Goal: Information Seeking & Learning: Compare options

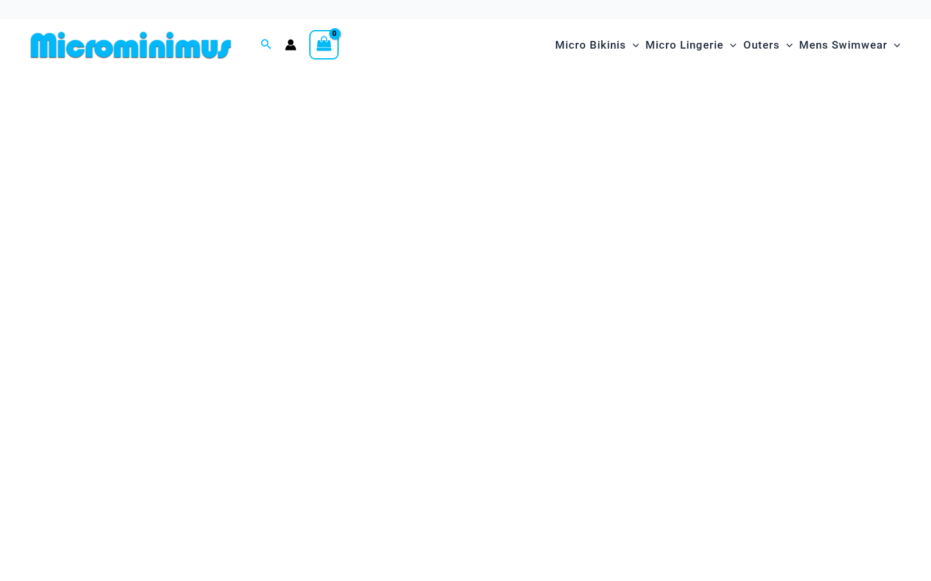
click at [134, 40] on img at bounding box center [131, 45] width 211 height 29
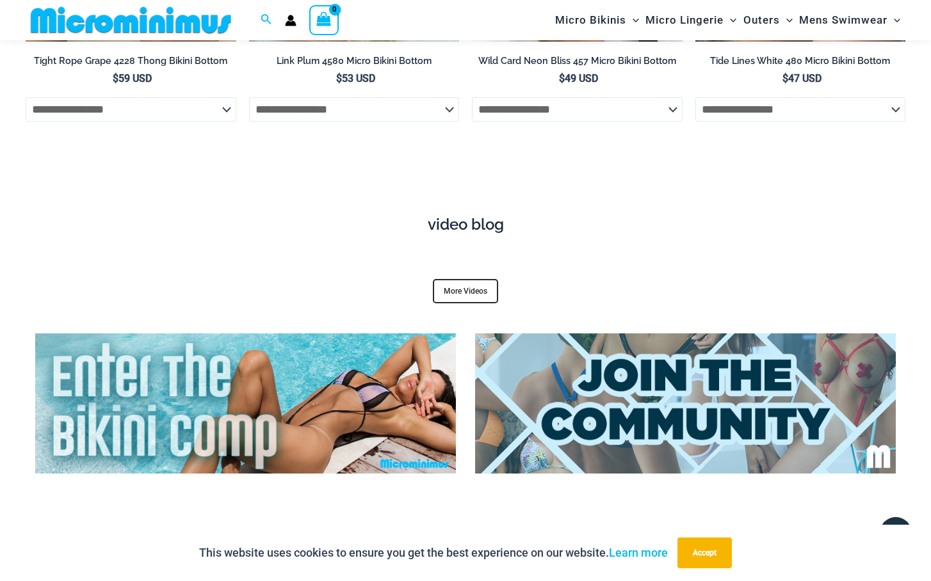
scroll to position [4310, 0]
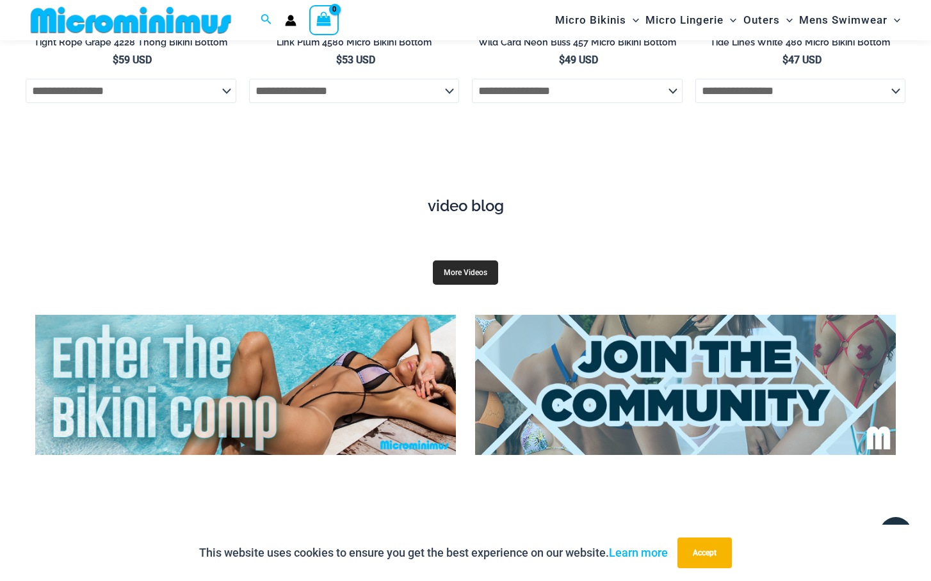
click at [463, 261] on link "More Videos" at bounding box center [465, 273] width 65 height 24
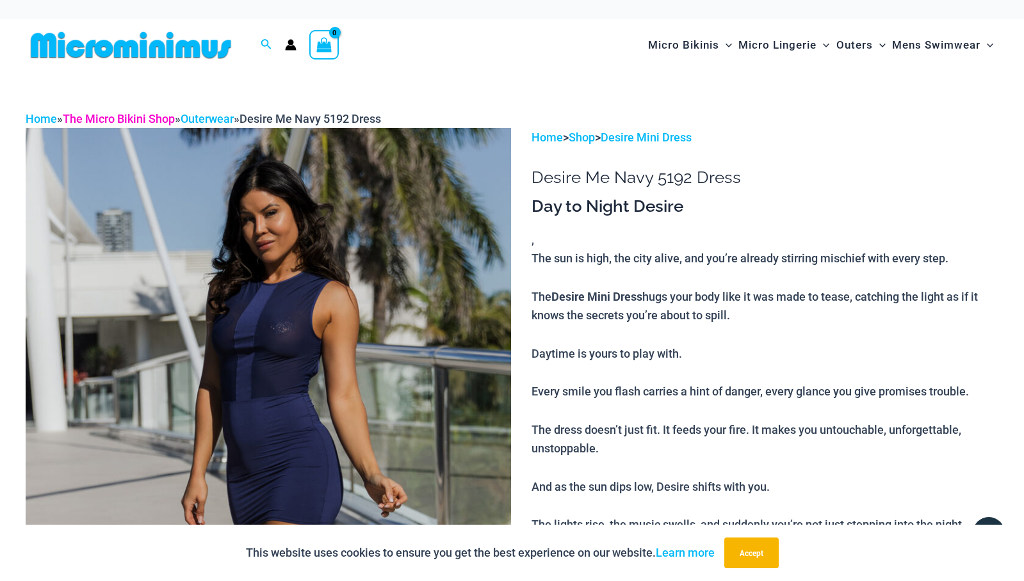
click at [106, 118] on link "The Micro Bikini Shop" at bounding box center [119, 118] width 112 height 13
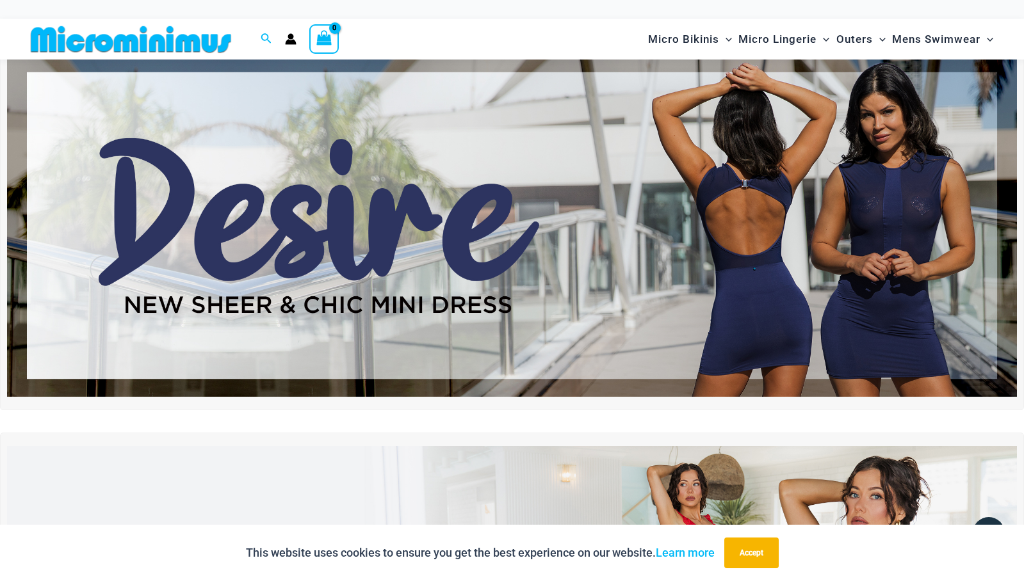
scroll to position [44, 0]
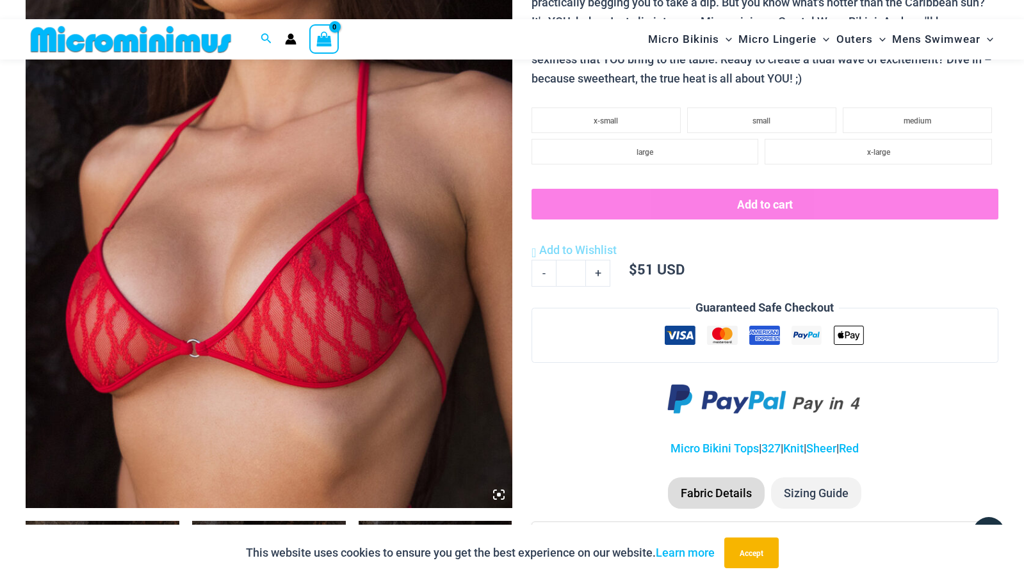
scroll to position [339, 0]
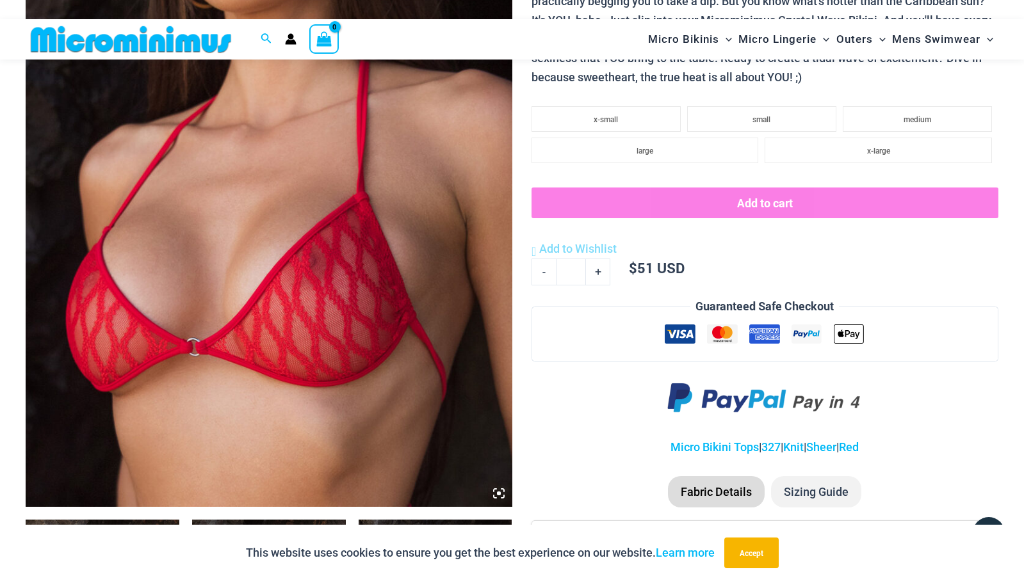
click at [394, 204] on img at bounding box center [269, 141] width 487 height 729
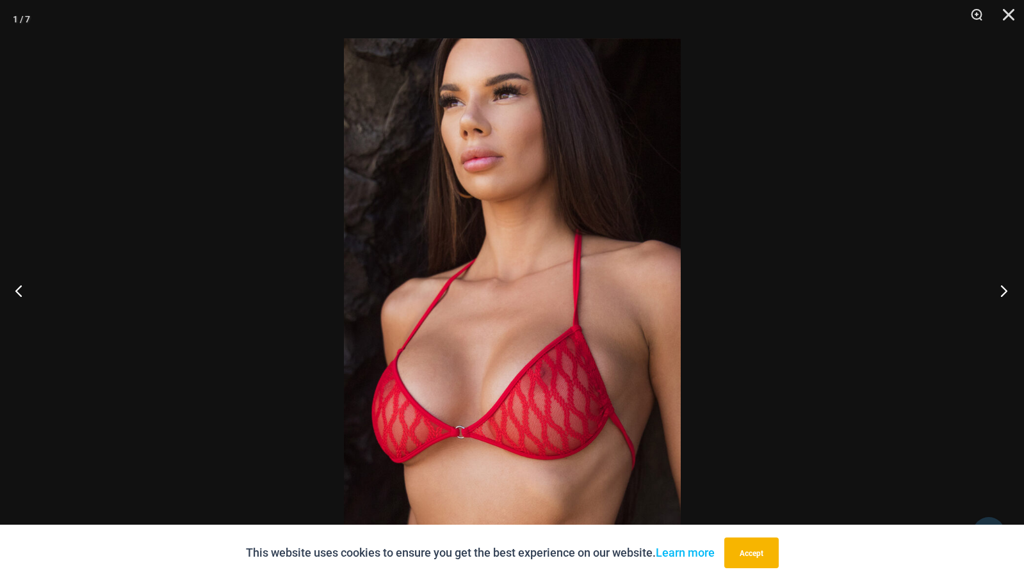
click at [1005, 289] on button "Next" at bounding box center [1000, 291] width 48 height 64
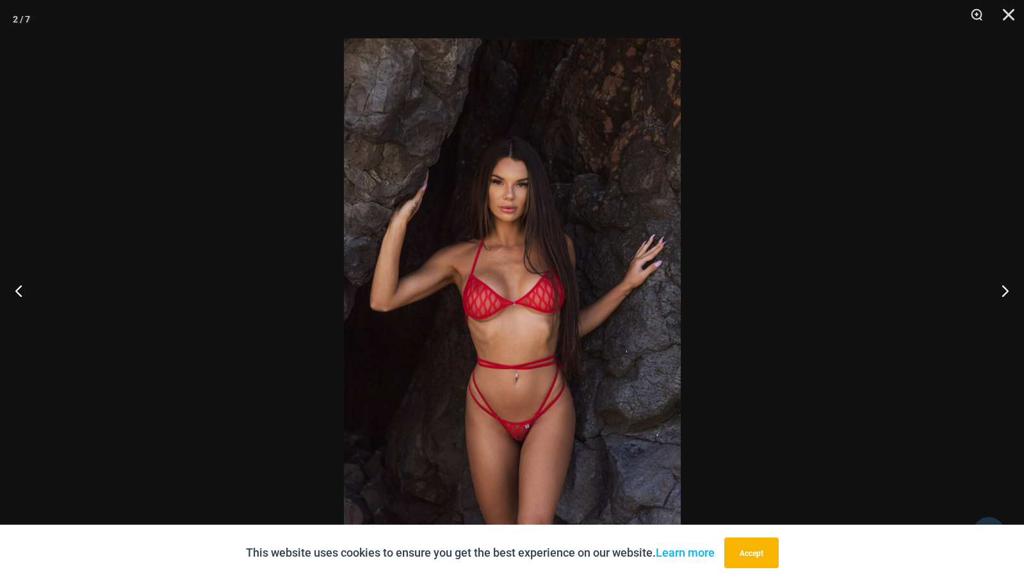
click at [642, 314] on img at bounding box center [512, 290] width 337 height 505
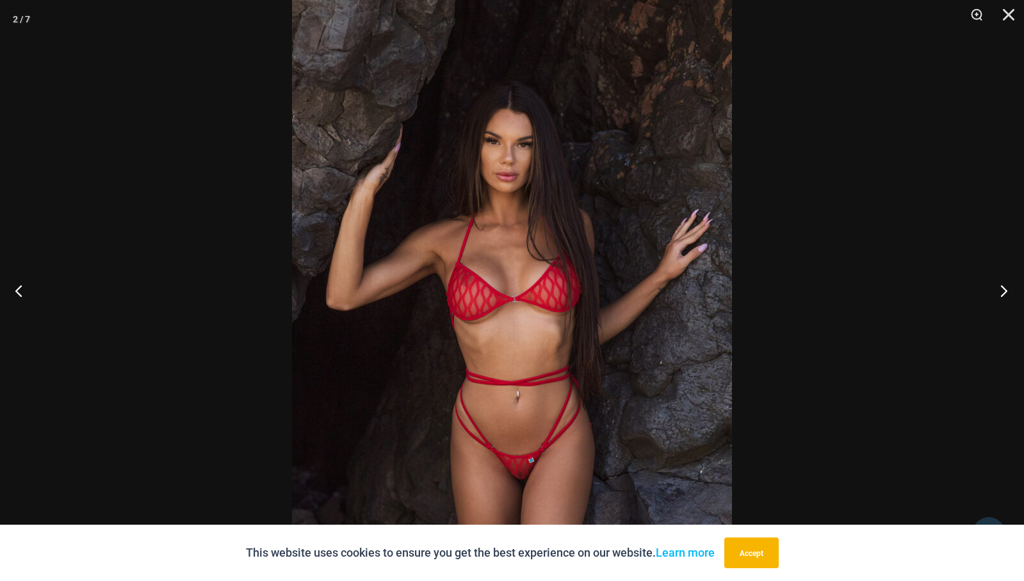
click at [1002, 293] on button "Next" at bounding box center [1000, 291] width 48 height 64
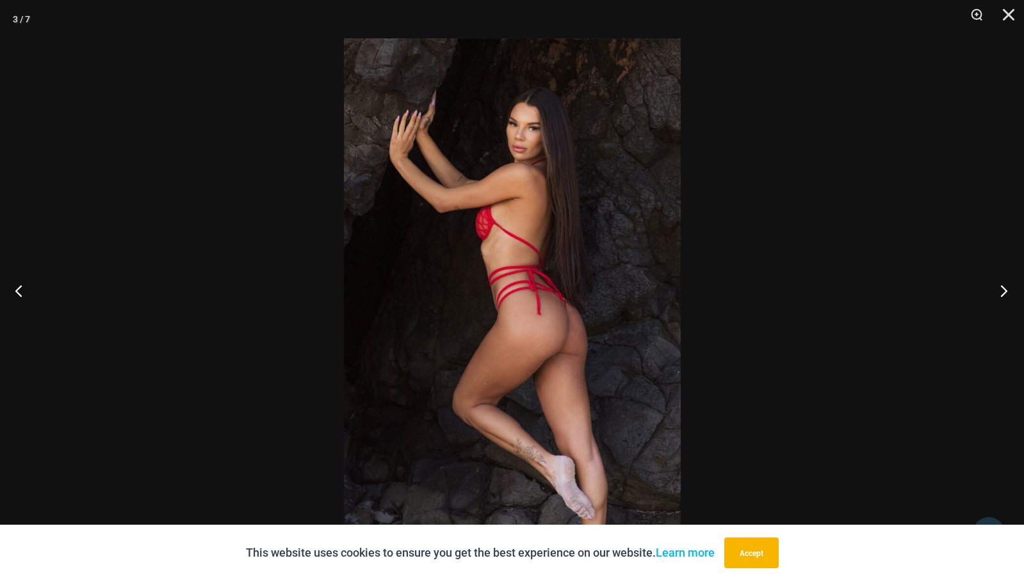
click at [1002, 293] on button "Next" at bounding box center [1000, 291] width 48 height 64
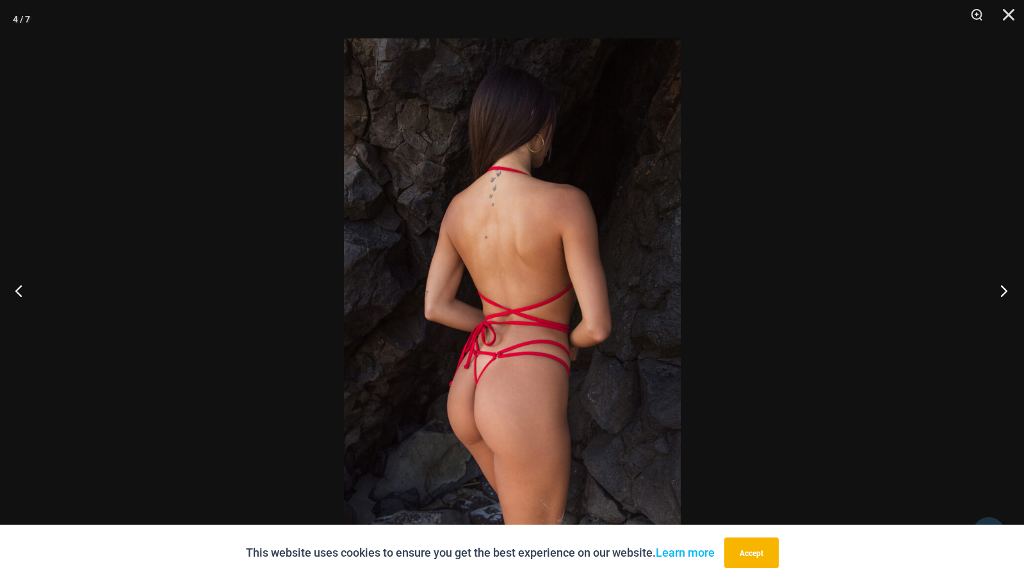
click at [1002, 293] on button "Next" at bounding box center [1000, 291] width 48 height 64
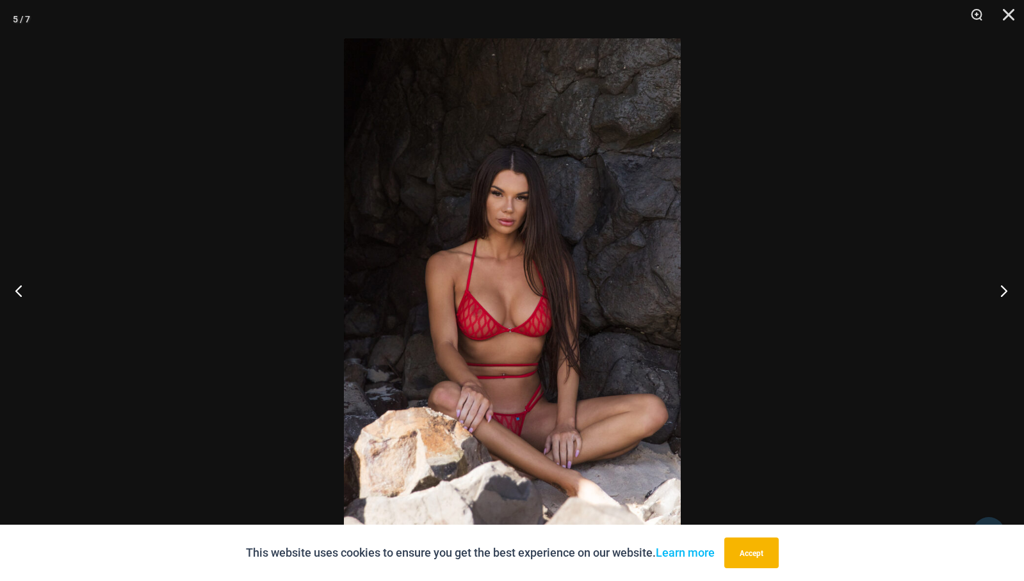
click at [1002, 293] on button "Next" at bounding box center [1000, 291] width 48 height 64
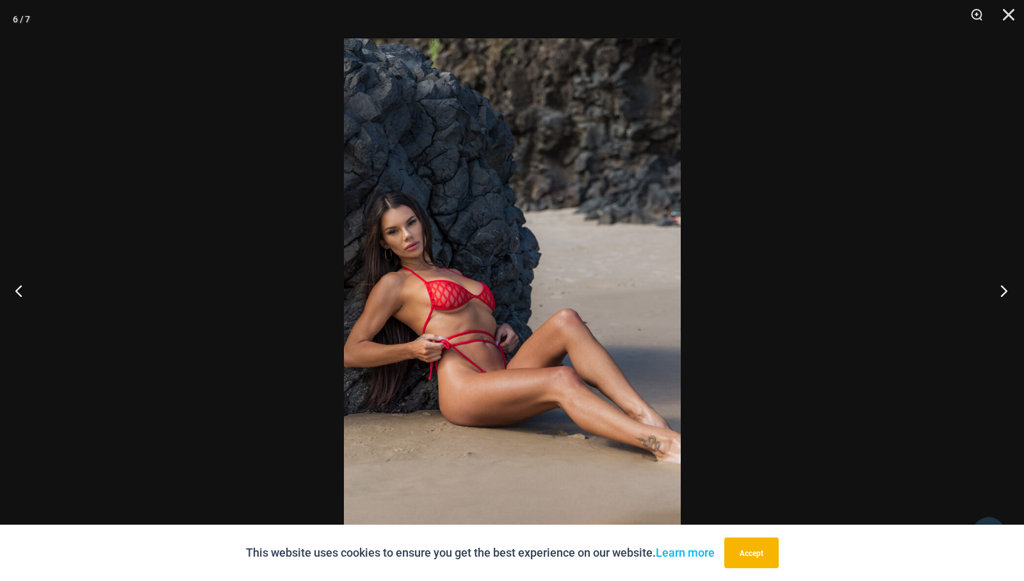
click at [1002, 293] on button "Next" at bounding box center [1000, 291] width 48 height 64
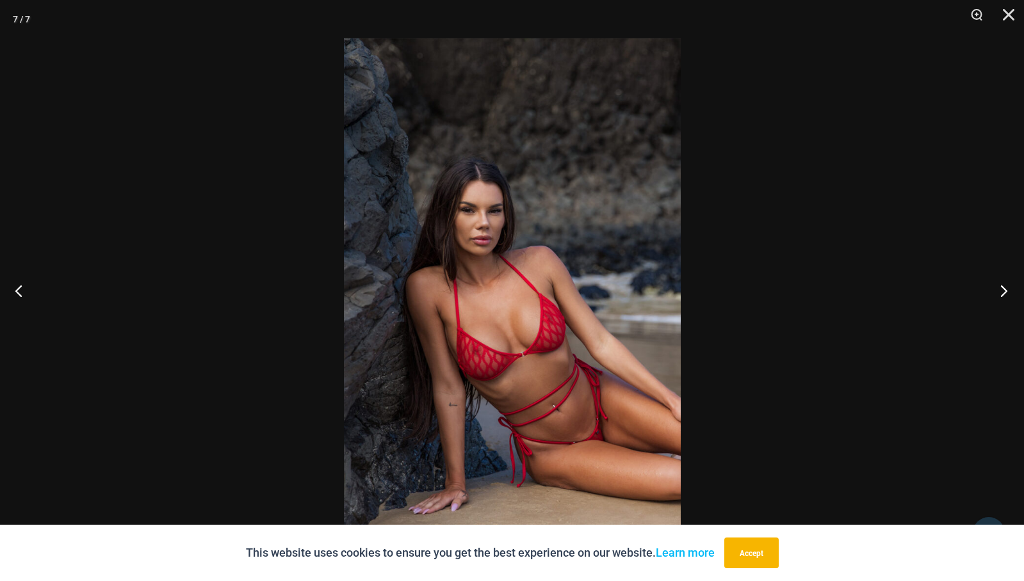
click at [1002, 293] on button "Next" at bounding box center [1000, 291] width 48 height 64
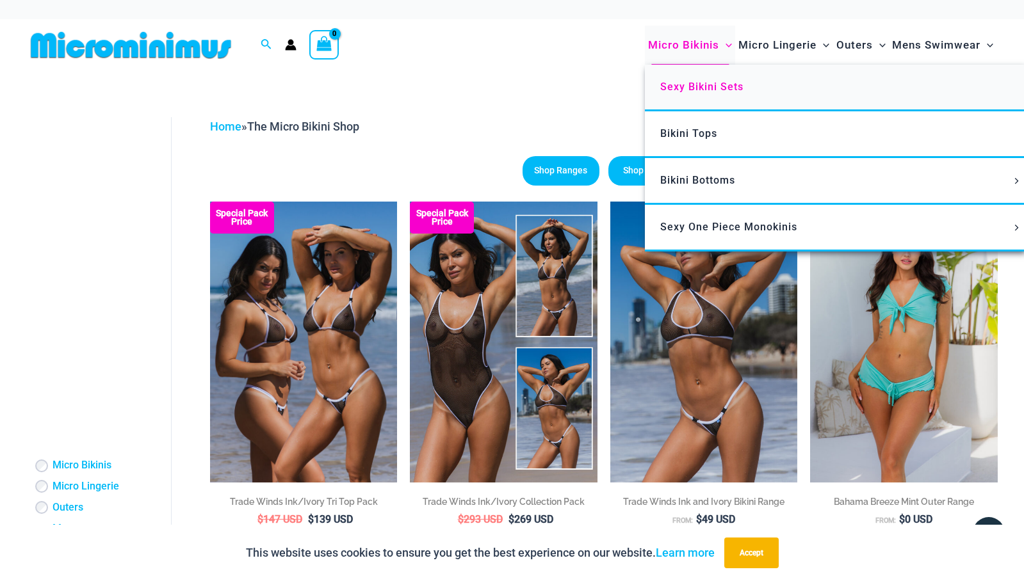
click at [694, 86] on span "Sexy Bikini Sets" at bounding box center [701, 87] width 83 height 12
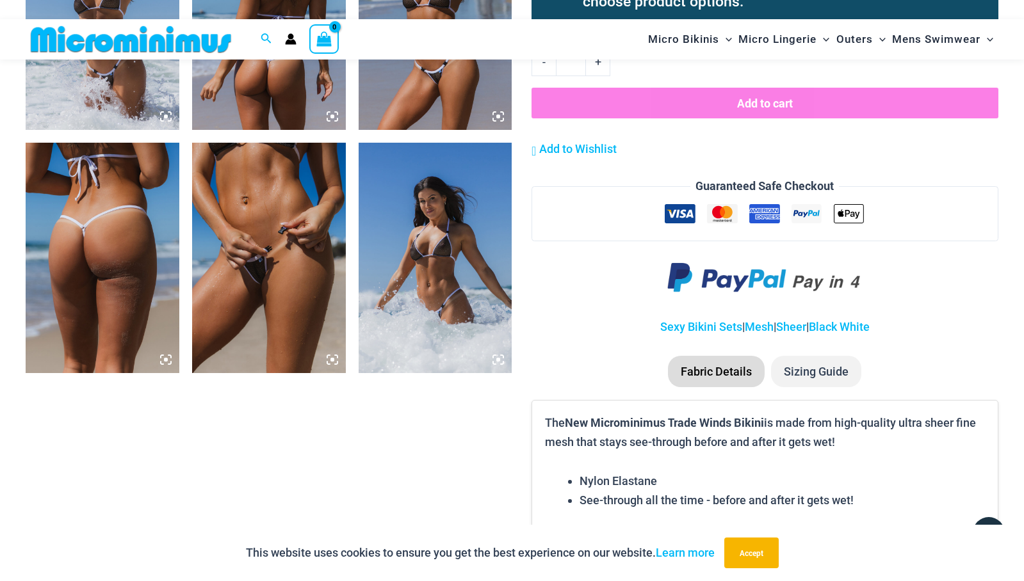
scroll to position [1446, 0]
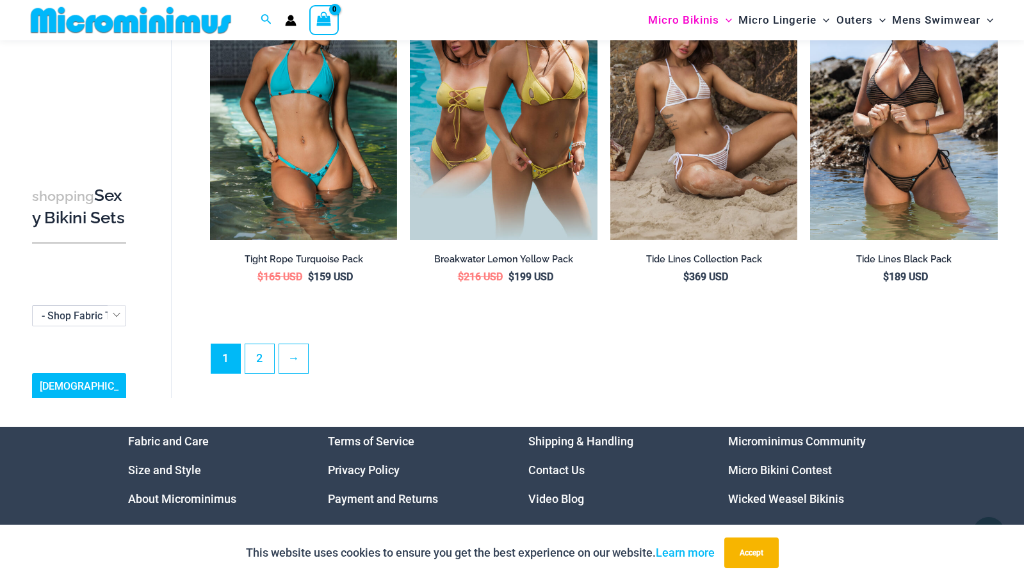
scroll to position [2815, 0]
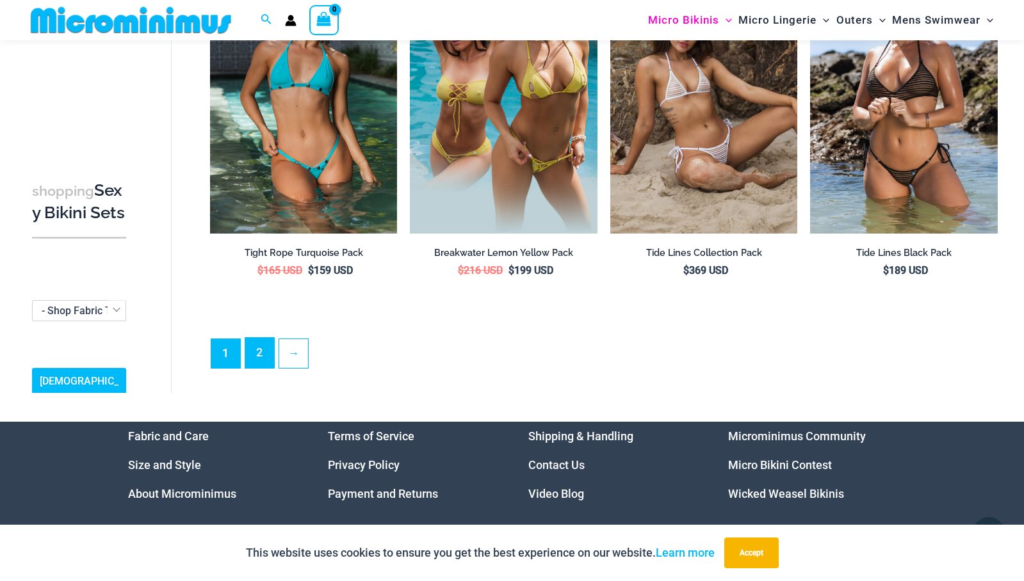
click at [263, 345] on link "2" at bounding box center [259, 353] width 29 height 30
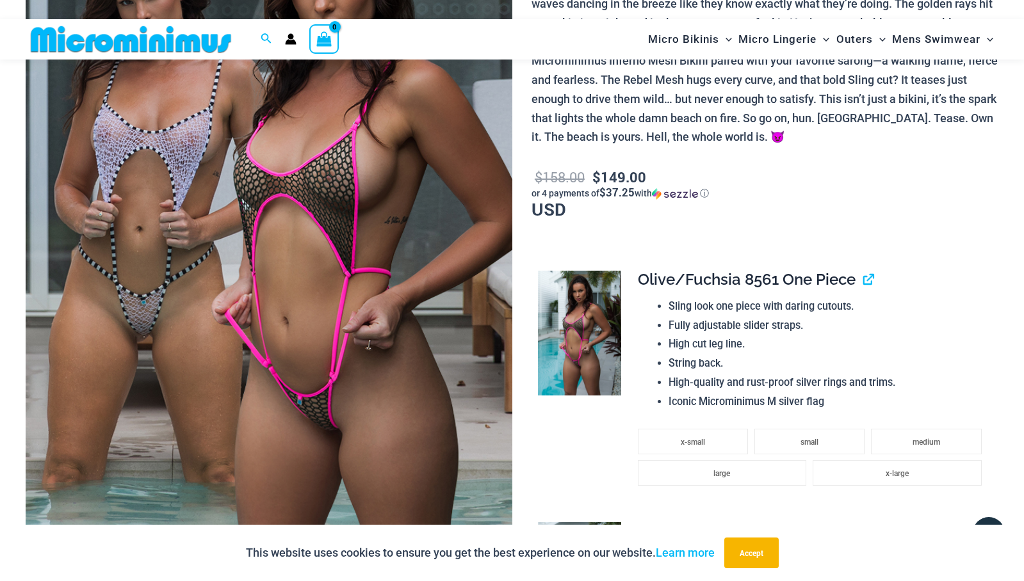
scroll to position [245, 0]
click at [352, 220] on img at bounding box center [269, 236] width 487 height 729
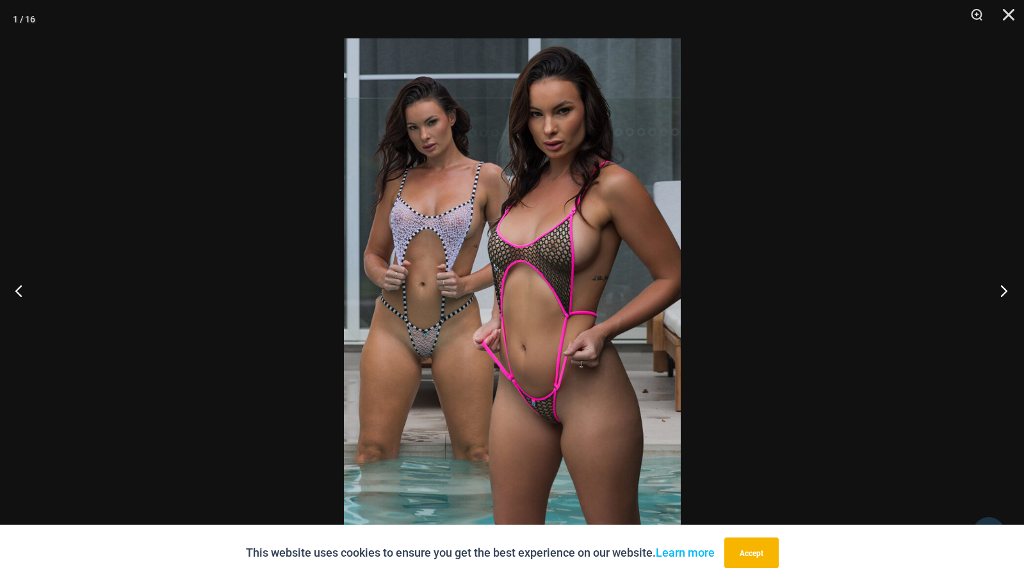
click at [1000, 290] on button "Next" at bounding box center [1000, 291] width 48 height 64
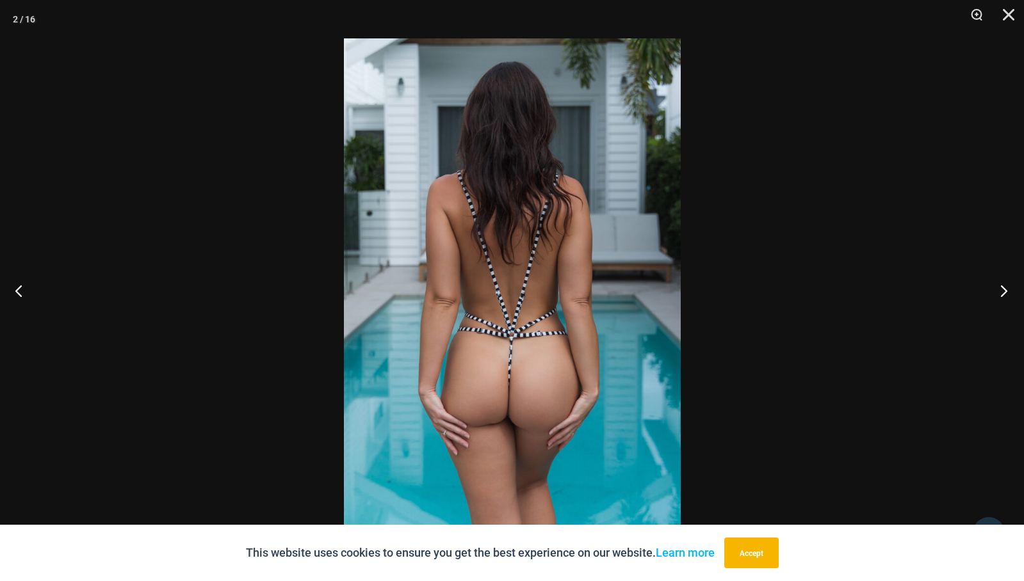
click at [1000, 291] on button "Next" at bounding box center [1000, 291] width 48 height 64
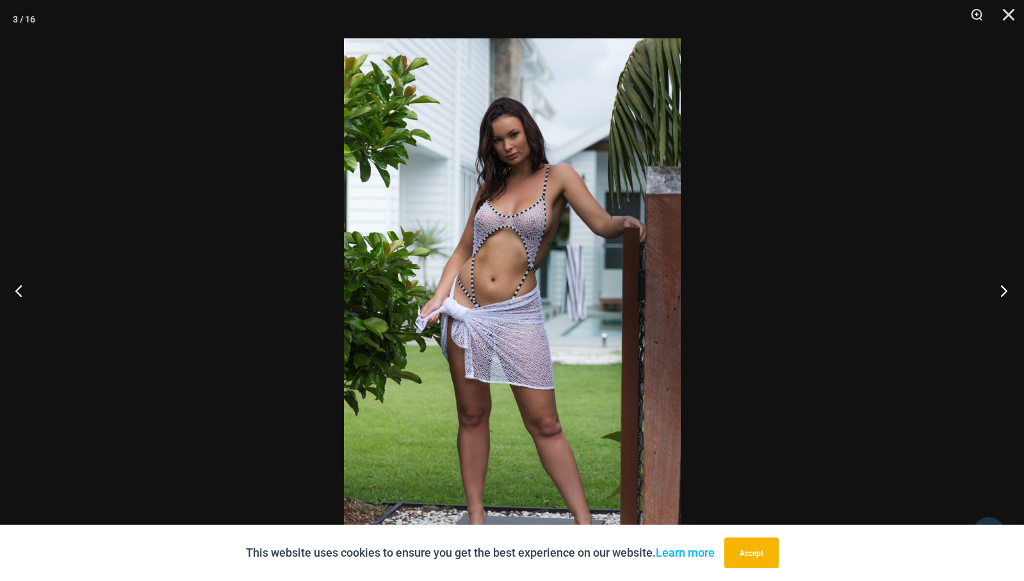
click at [1000, 291] on button "Next" at bounding box center [1000, 291] width 48 height 64
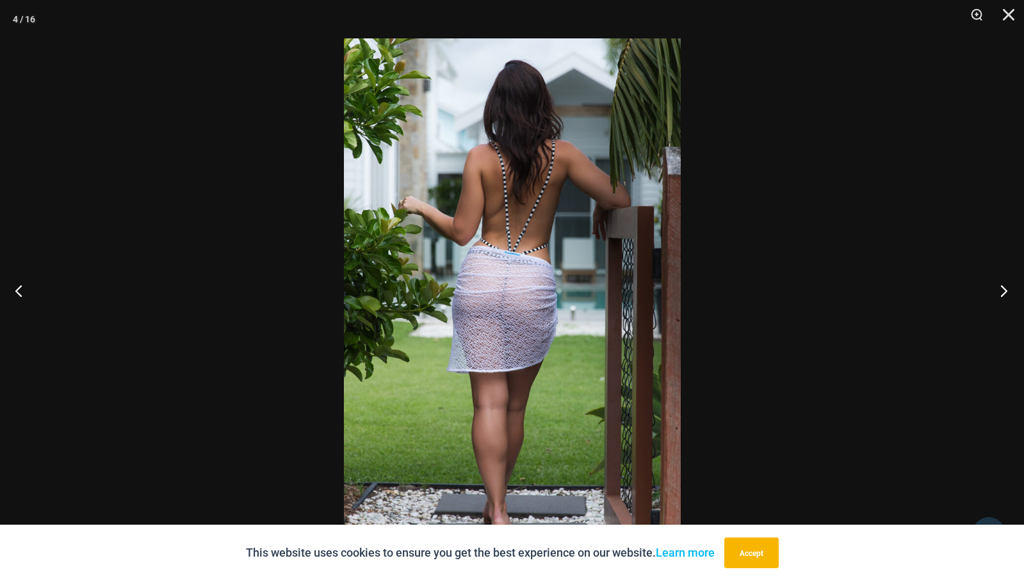
click at [1000, 291] on button "Next" at bounding box center [1000, 291] width 48 height 64
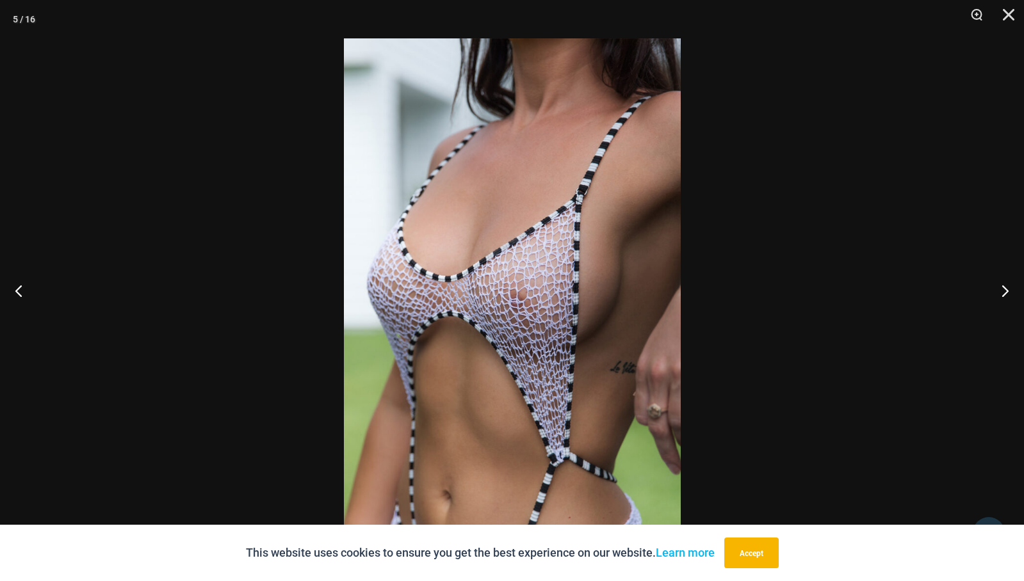
click at [720, 296] on div at bounding box center [512, 290] width 1024 height 581
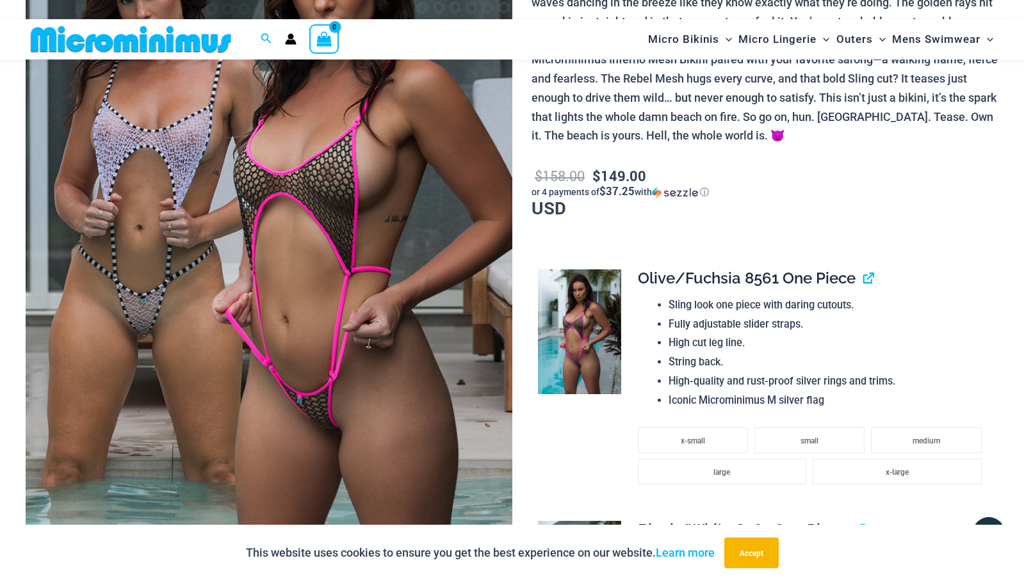
click at [468, 286] on img at bounding box center [269, 236] width 487 height 729
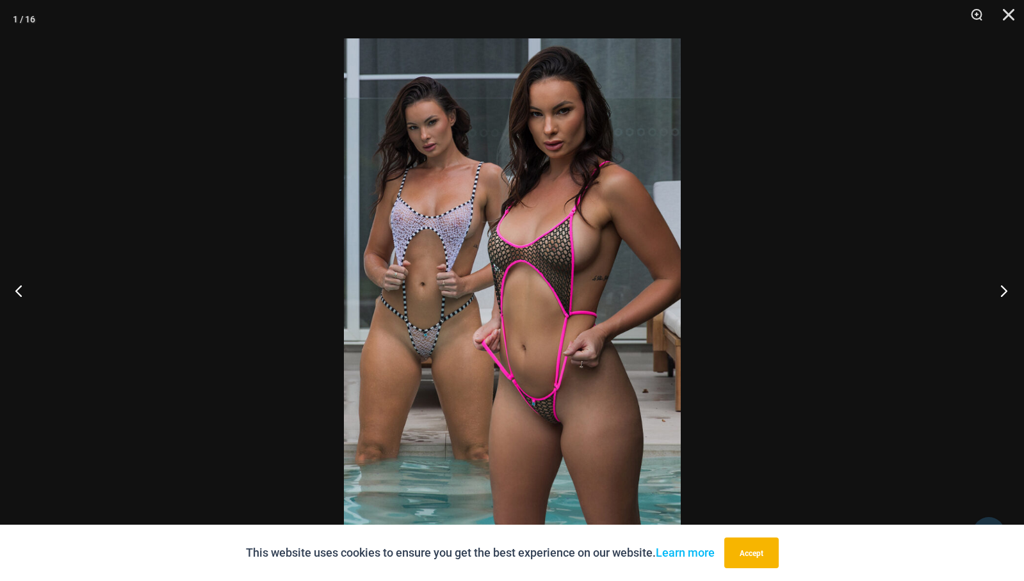
click at [1011, 295] on button "Next" at bounding box center [1000, 291] width 48 height 64
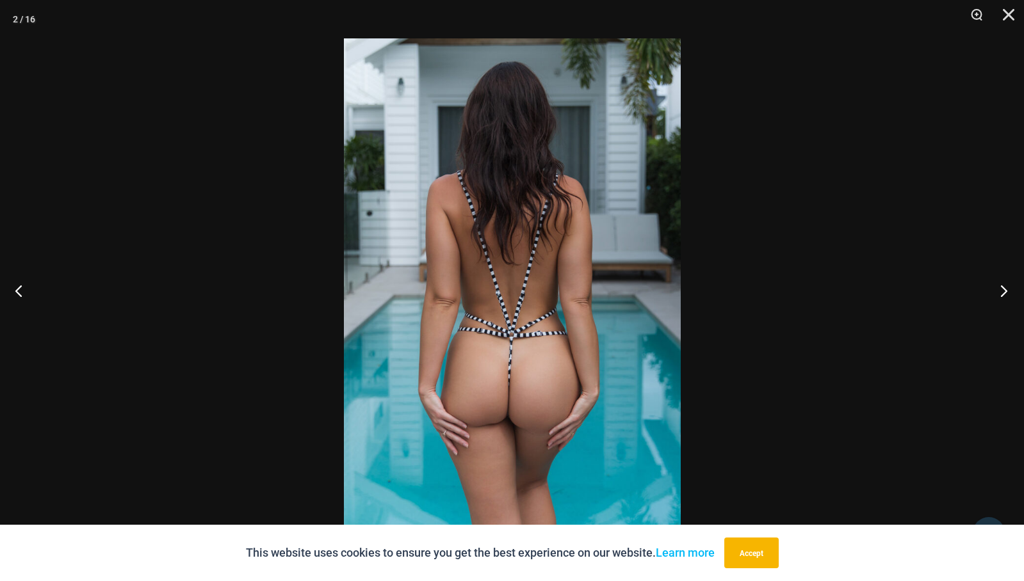
click at [1011, 295] on button "Next" at bounding box center [1000, 291] width 48 height 64
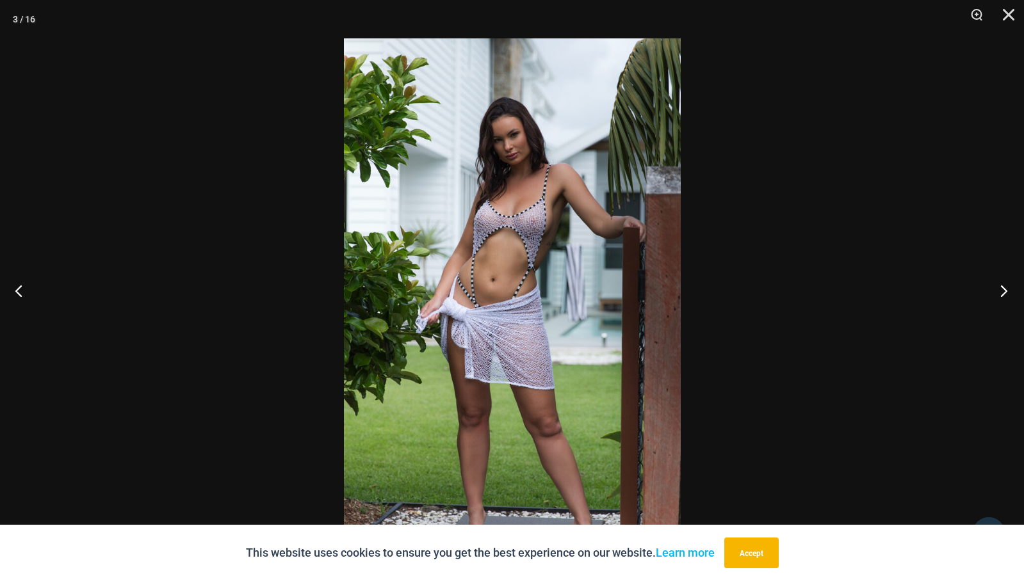
click at [1011, 295] on button "Next" at bounding box center [1000, 291] width 48 height 64
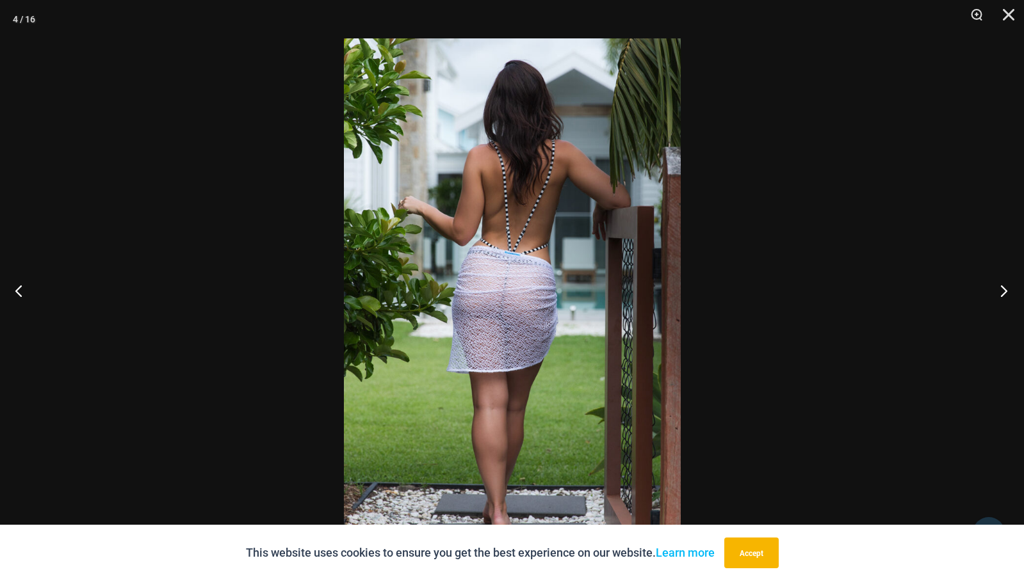
click at [1011, 295] on button "Next" at bounding box center [1000, 291] width 48 height 64
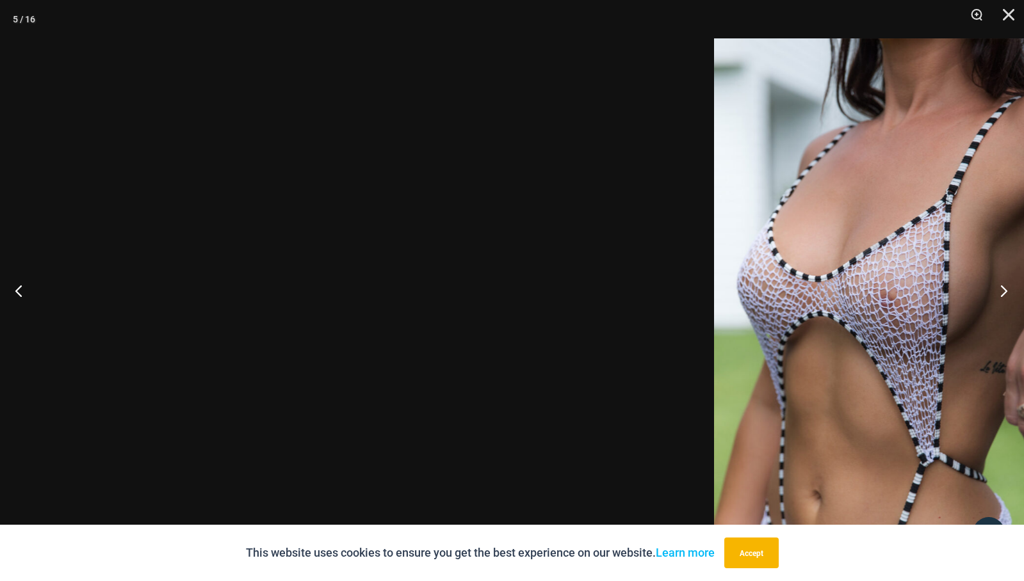
click at [1005, 288] on button "Next" at bounding box center [1000, 291] width 48 height 64
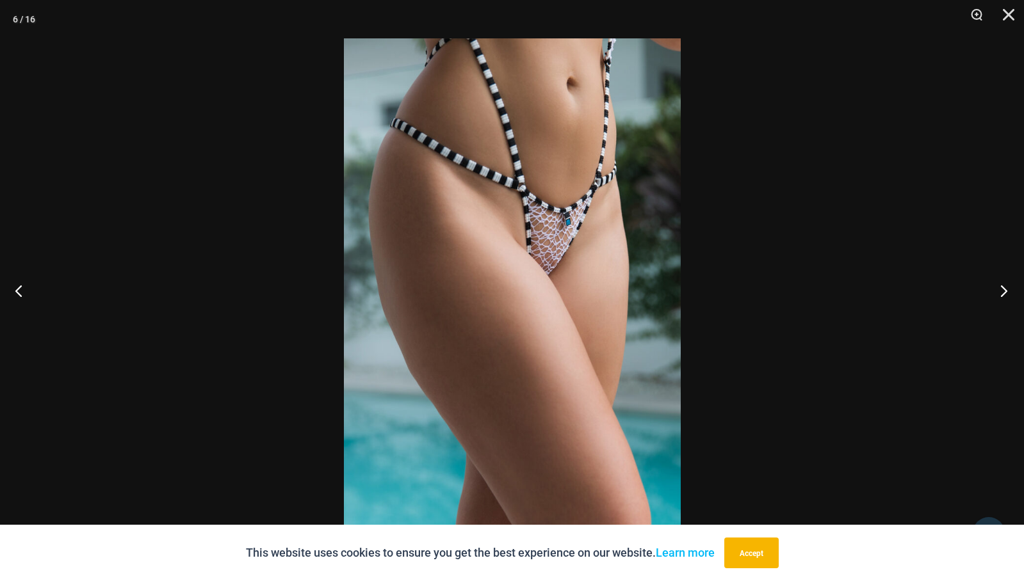
click at [1005, 288] on button "Next" at bounding box center [1000, 291] width 48 height 64
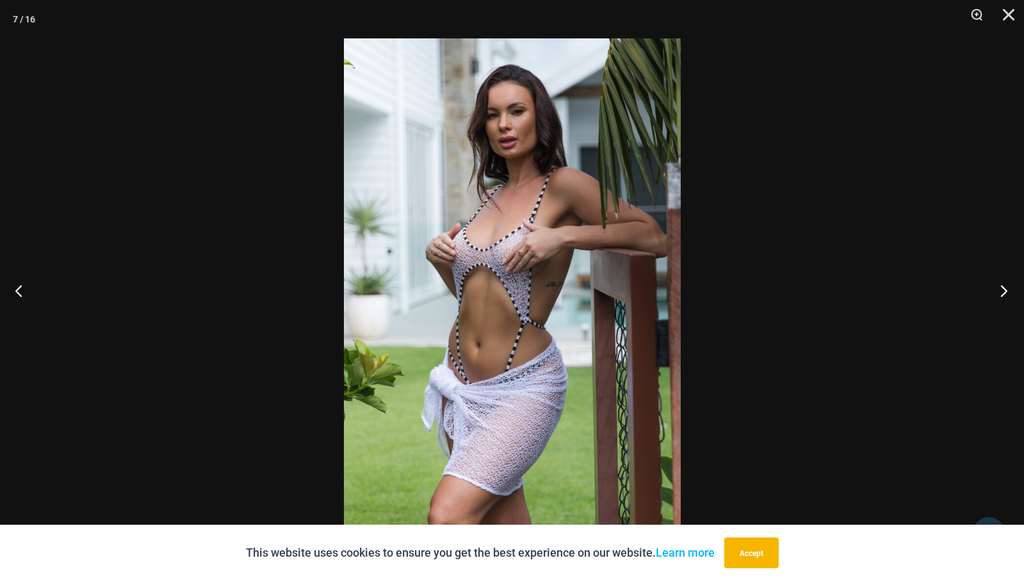
click at [1005, 288] on button "Next" at bounding box center [1000, 291] width 48 height 64
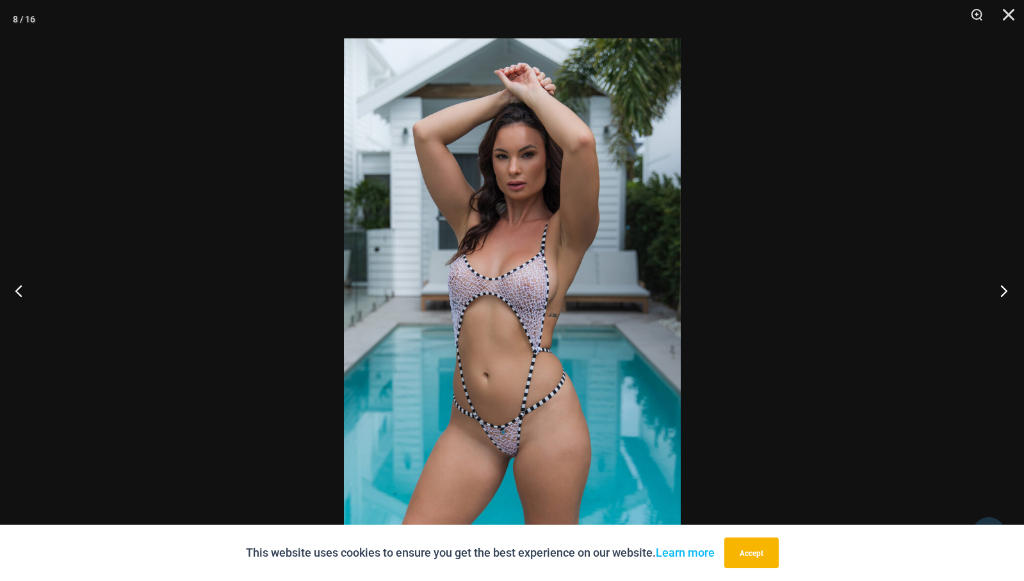
click at [1005, 288] on button "Next" at bounding box center [1000, 291] width 48 height 64
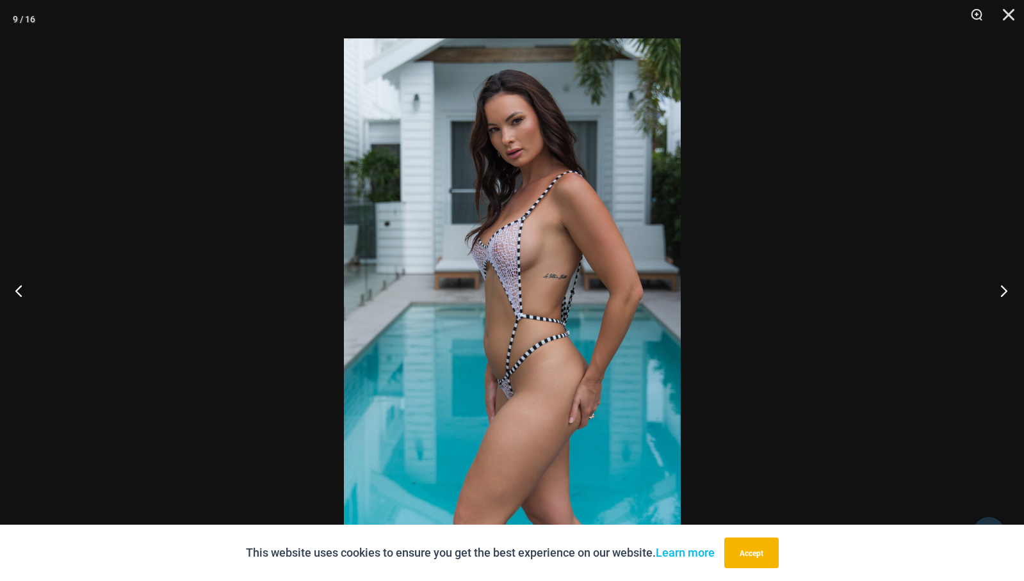
click at [1005, 288] on button "Next" at bounding box center [1000, 291] width 48 height 64
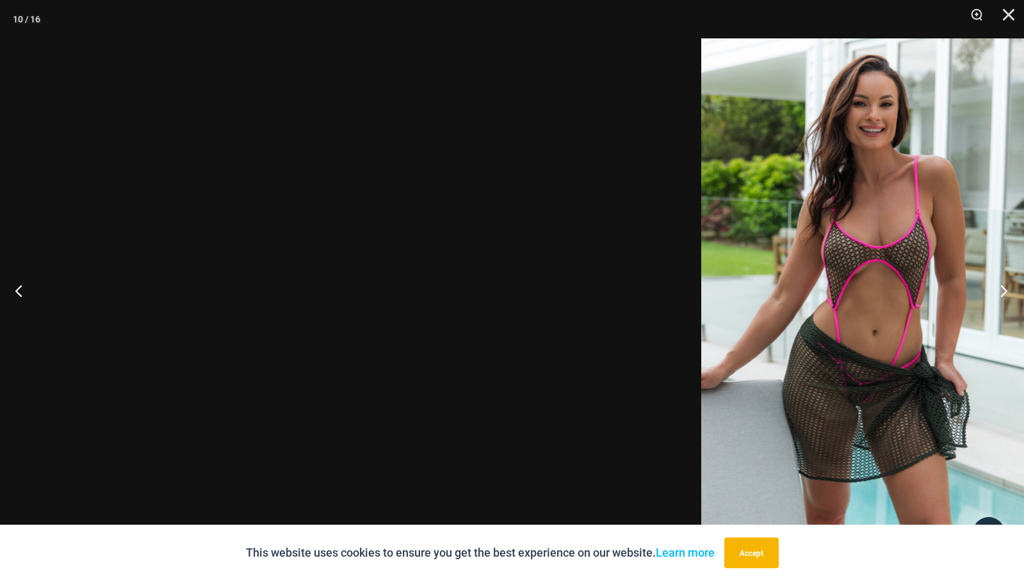
click at [996, 305] on button "Next" at bounding box center [1000, 291] width 48 height 64
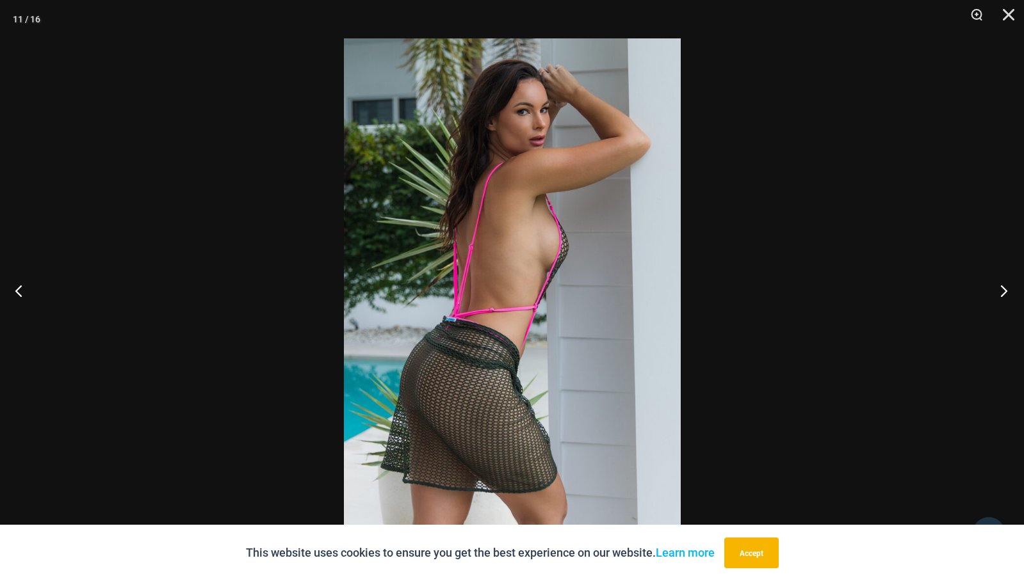
click at [996, 305] on button "Next" at bounding box center [1000, 291] width 48 height 64
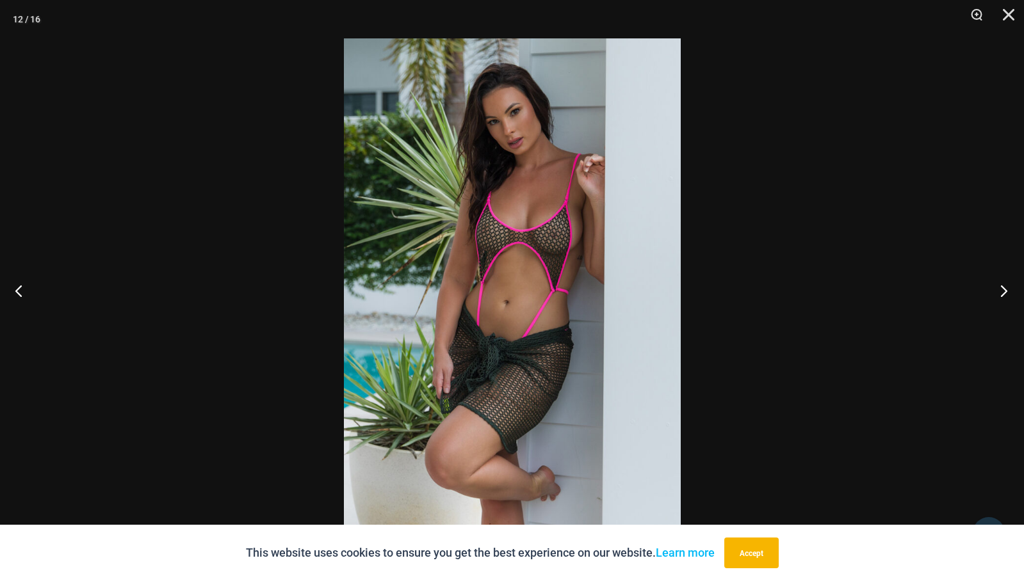
click at [996, 305] on button "Next" at bounding box center [1000, 291] width 48 height 64
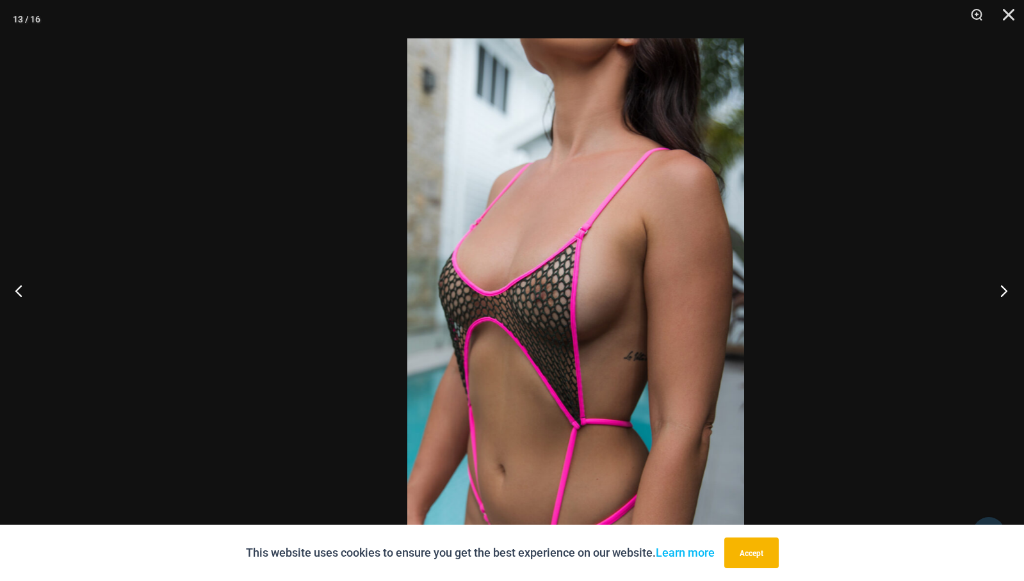
click at [1005, 300] on button "Next" at bounding box center [1000, 291] width 48 height 64
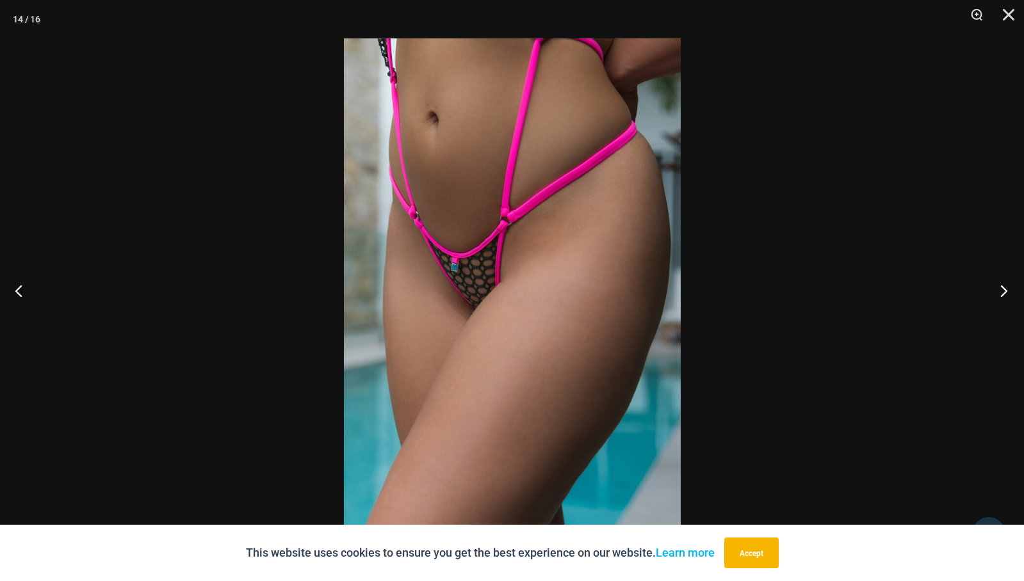
click at [1005, 300] on button "Next" at bounding box center [1000, 291] width 48 height 64
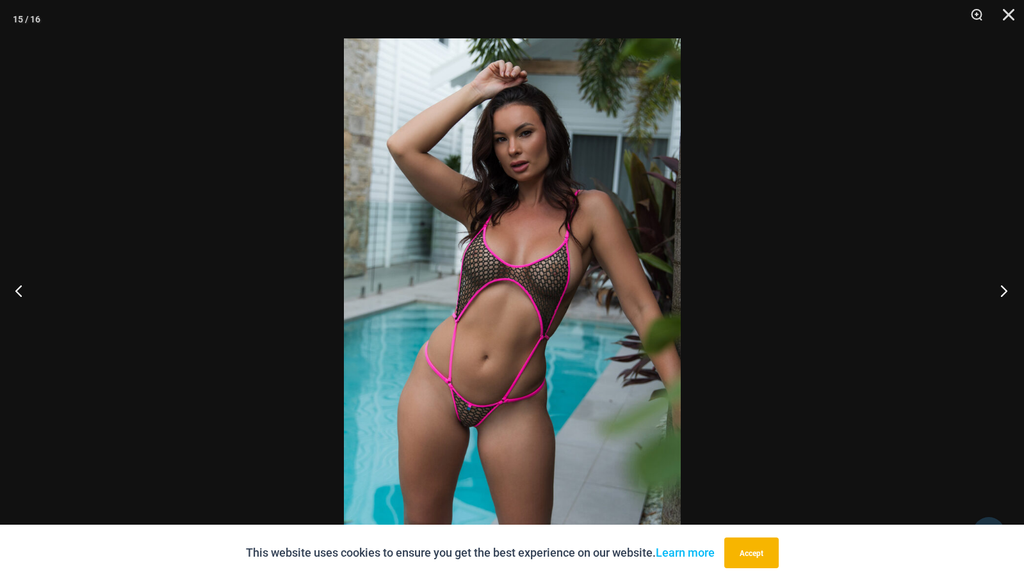
click at [1005, 300] on button "Next" at bounding box center [1000, 291] width 48 height 64
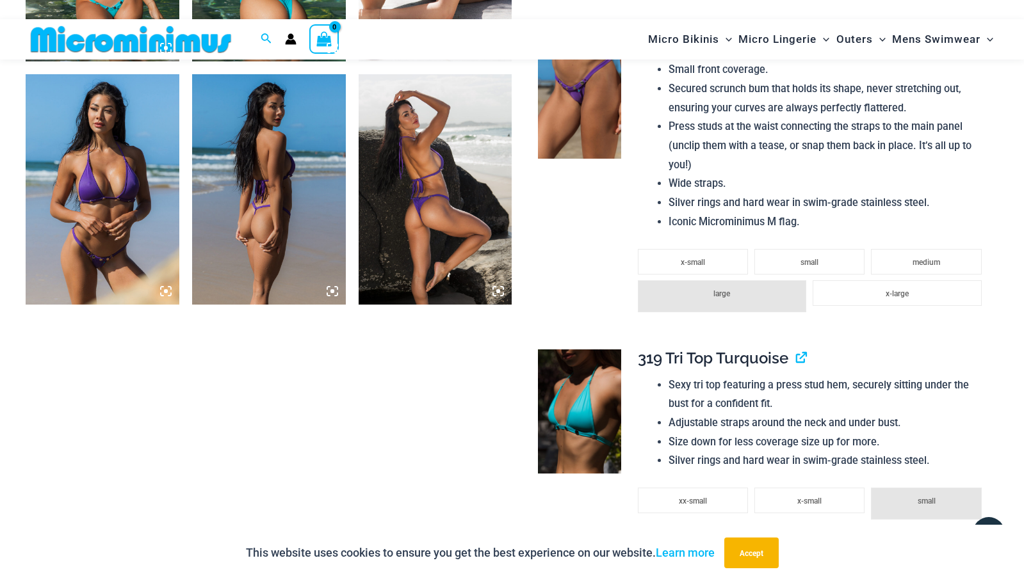
scroll to position [1122, 0]
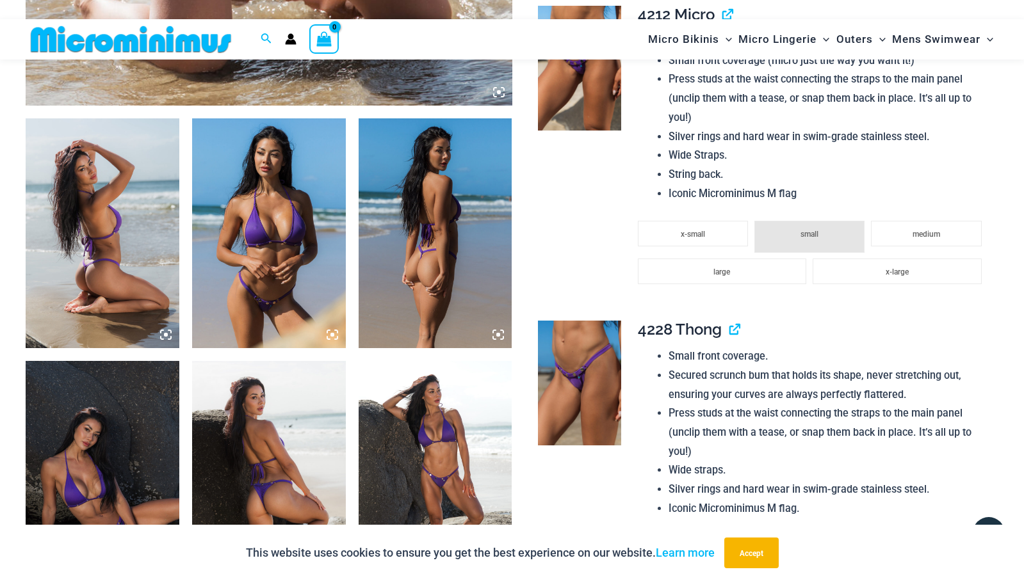
scroll to position [747, 0]
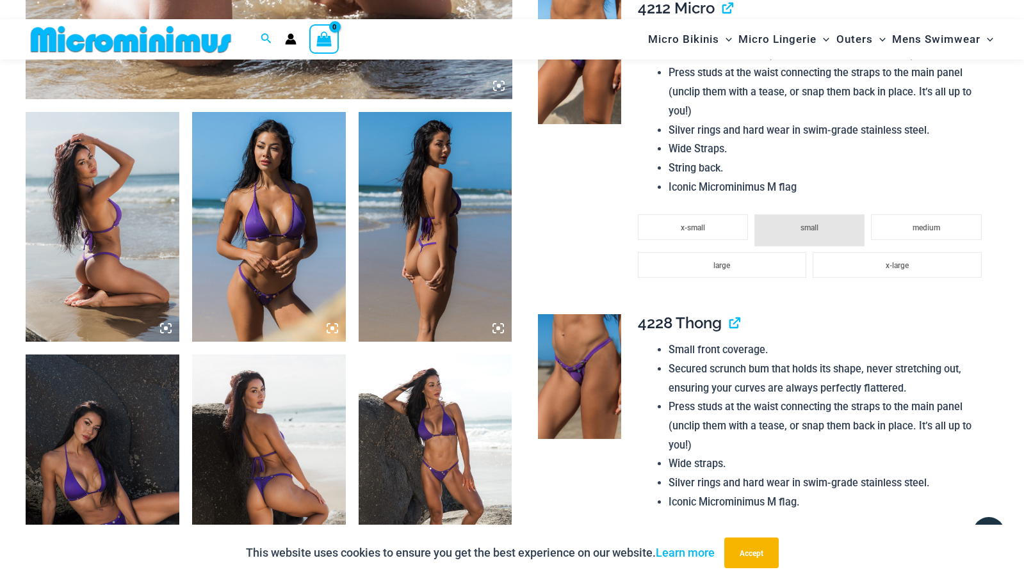
click at [382, 289] on img at bounding box center [436, 227] width 154 height 231
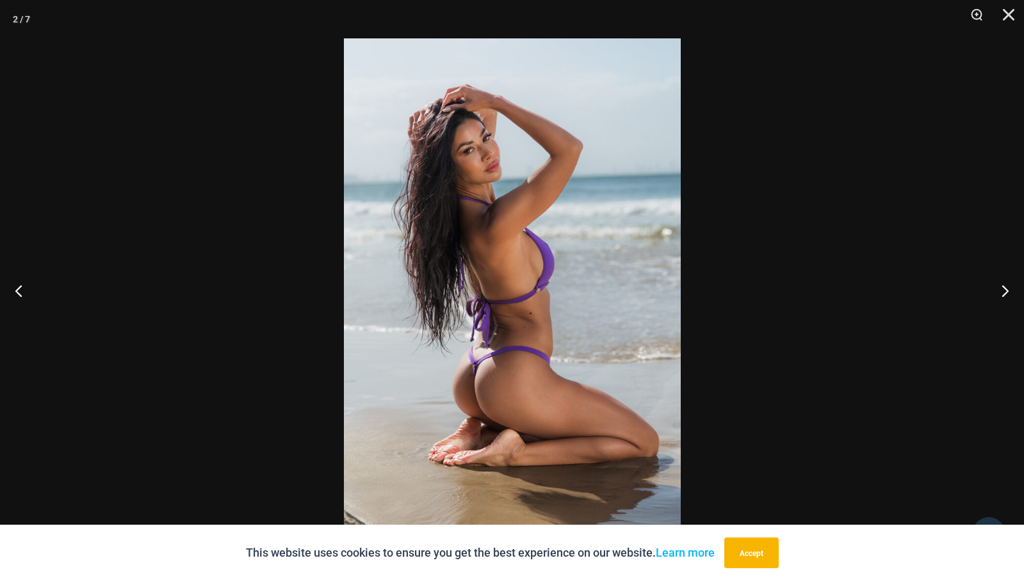
click at [451, 312] on img at bounding box center [512, 290] width 337 height 505
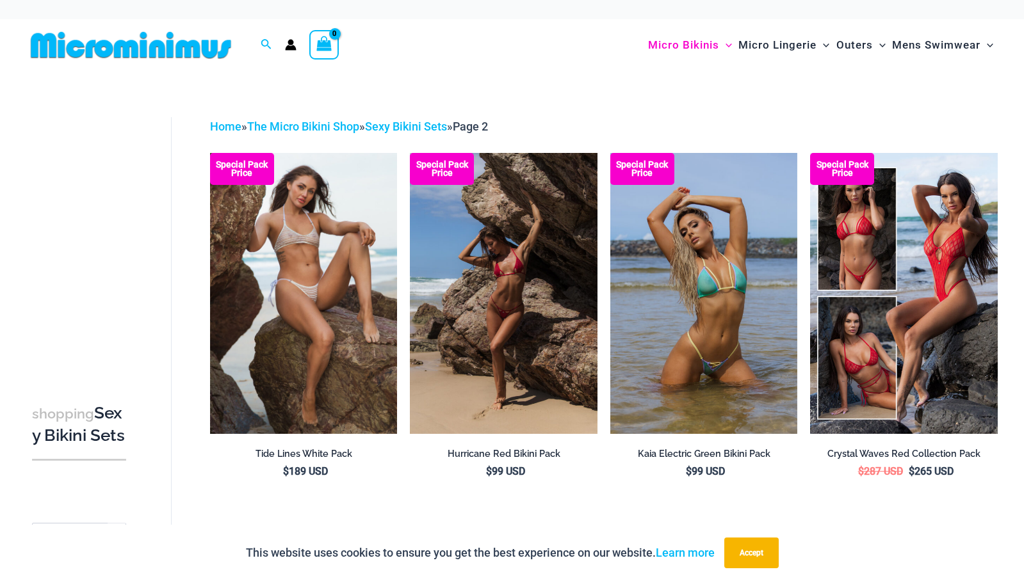
scroll to position [133, 0]
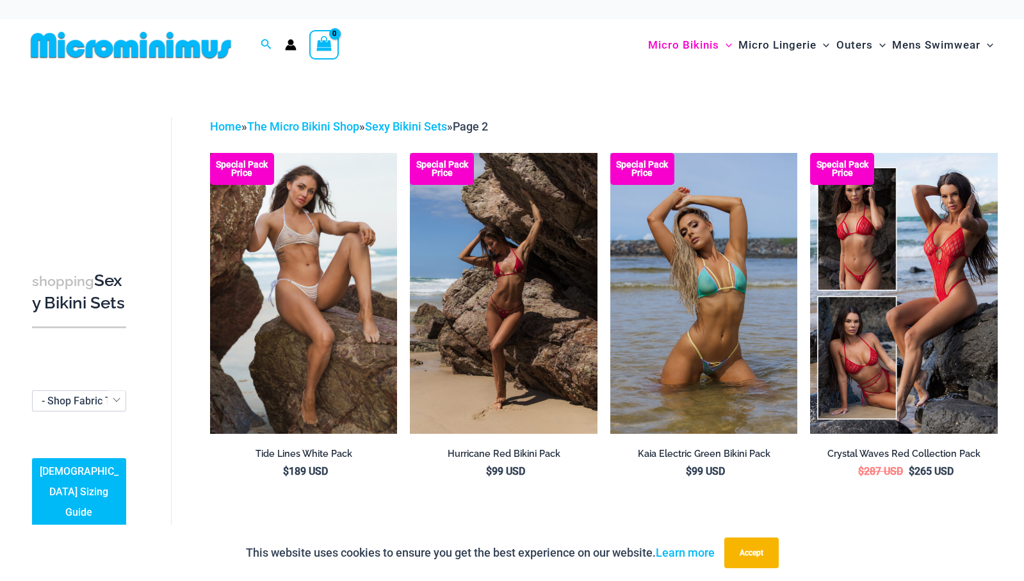
click at [99, 407] on span "- Shop Fabric Type" at bounding box center [85, 401] width 86 height 12
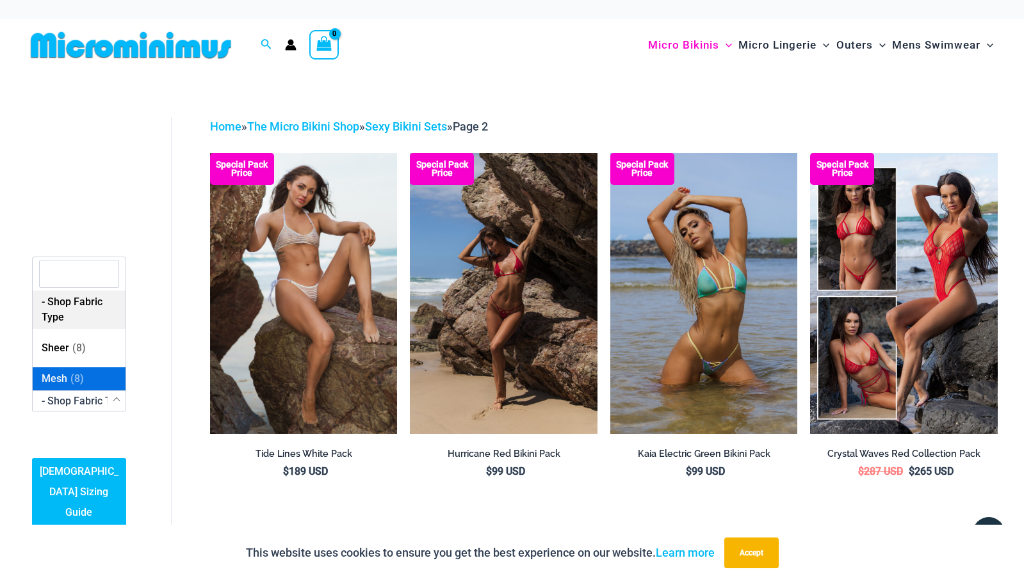
select select "****"
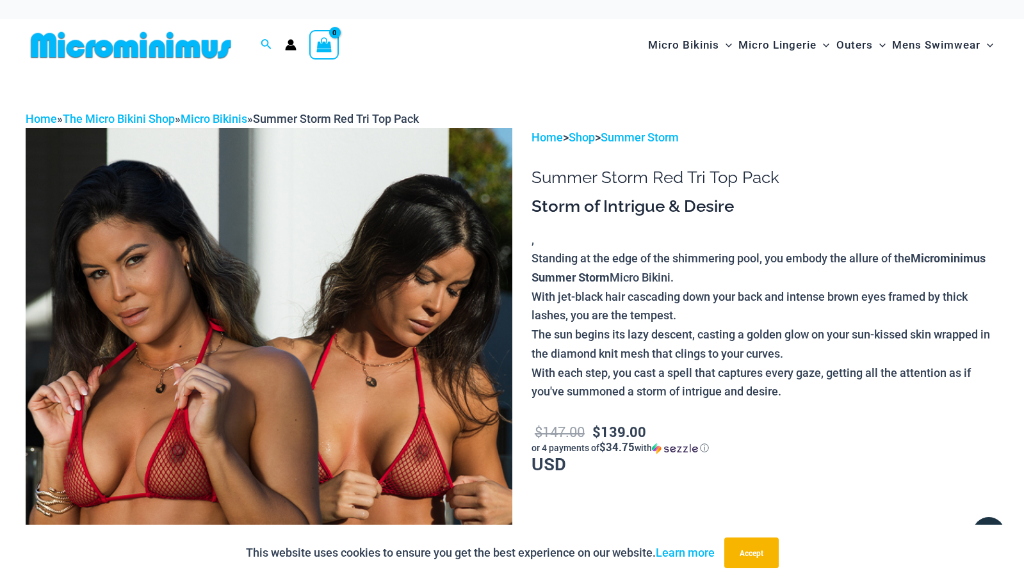
click at [382, 341] on img at bounding box center [269, 492] width 487 height 729
